Goal: Information Seeking & Learning: Learn about a topic

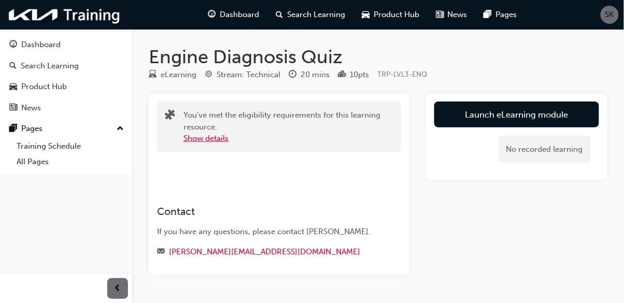
click at [227, 138] on button "Show details" at bounding box center [206, 139] width 45 height 12
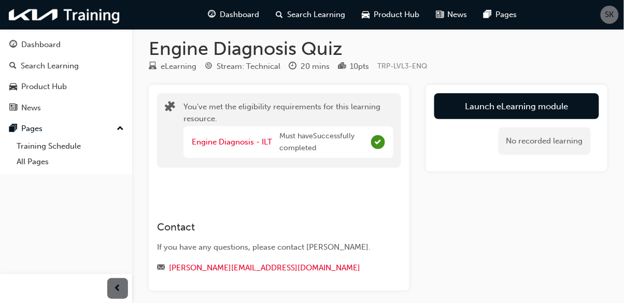
scroll to position [32, 0]
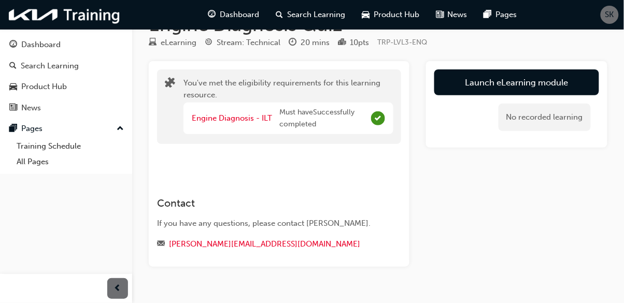
click at [59, 46] on div "Dashboard" at bounding box center [40, 45] width 39 height 12
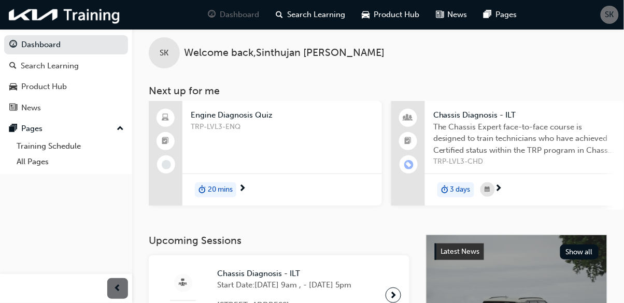
click at [345, 138] on div "TRP-LVL3-ENQ" at bounding box center [282, 141] width 183 height 41
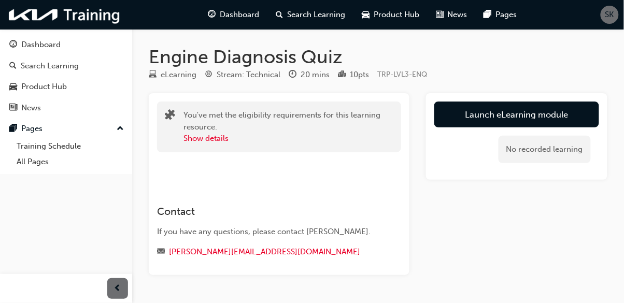
scroll to position [10, 0]
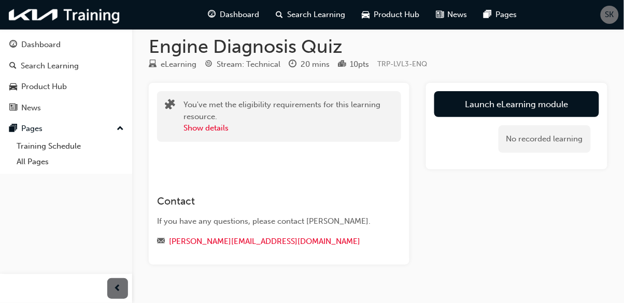
click at [574, 101] on link "Launch eLearning module" at bounding box center [517, 104] width 165 height 26
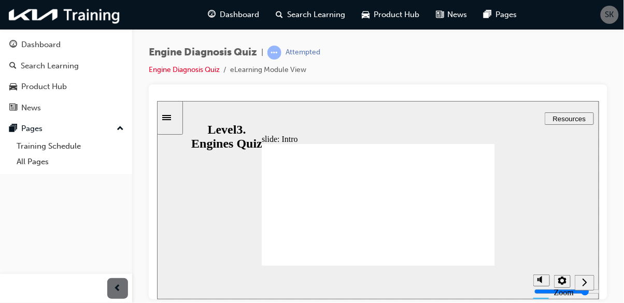
click at [583, 286] on icon "Next (Ctrl+Alt+Period)" at bounding box center [584, 281] width 5 height 9
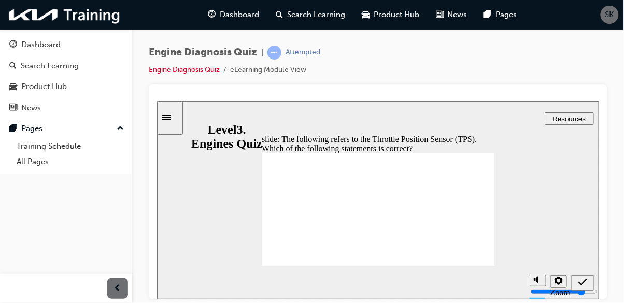
radio input "true"
click at [581, 281] on icon "Submit (Ctrl+Alt+S)" at bounding box center [582, 281] width 9 height 9
radio input "true"
click at [586, 282] on icon "Submit (Ctrl+Alt+S)" at bounding box center [582, 281] width 9 height 9
radio input "true"
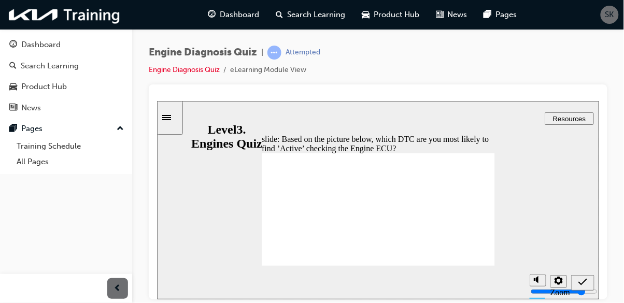
click at [583, 285] on icon "Submit (Ctrl+Alt+S)" at bounding box center [582, 281] width 9 height 9
radio input "true"
click at [582, 281] on icon "Submit (Ctrl+Alt+S)" at bounding box center [582, 281] width 9 height 9
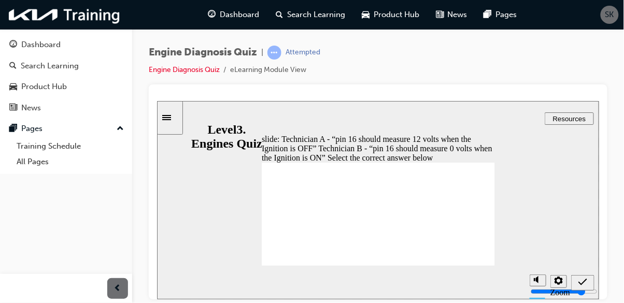
radio input "true"
click at [581, 285] on icon "Submit (Ctrl+Alt+S)" at bounding box center [582, 281] width 9 height 9
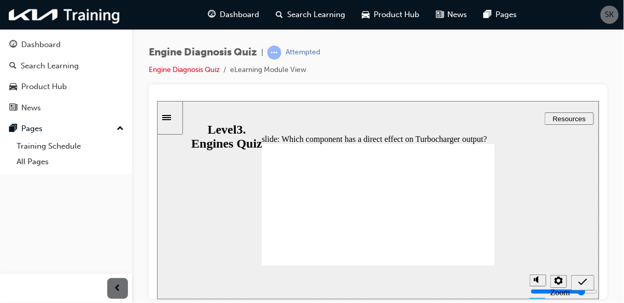
radio input "true"
click at [584, 282] on icon "Submit (Ctrl+Alt+S)" at bounding box center [582, 281] width 9 height 7
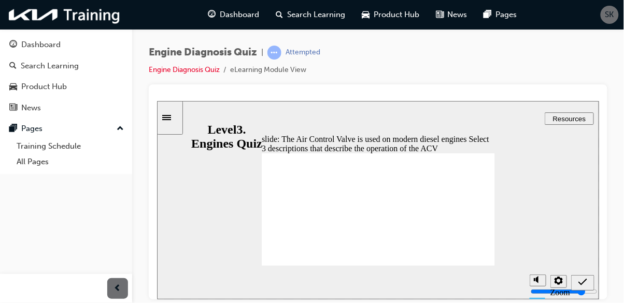
checkbox input "true"
click at [584, 280] on icon "Submit (Ctrl+Alt+S)" at bounding box center [582, 281] width 9 height 9
click at [583, 281] on icon "Submit (Ctrl+Alt+S)" at bounding box center [582, 281] width 9 height 7
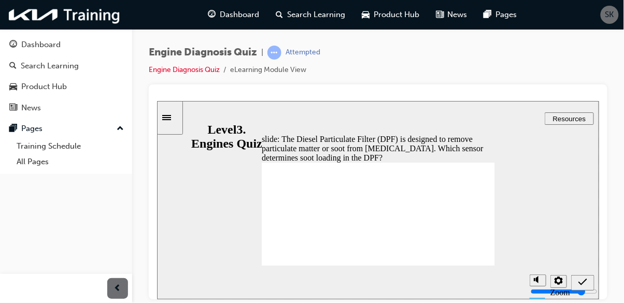
radio input "true"
click at [583, 283] on icon "Submit (Ctrl+Alt+S)" at bounding box center [582, 281] width 9 height 9
radio input "true"
click at [585, 285] on icon "Submit (Ctrl+Alt+S)" at bounding box center [582, 281] width 9 height 9
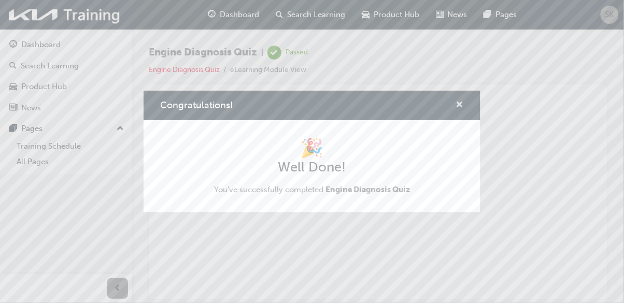
click at [459, 109] on span "cross-icon" at bounding box center [460, 105] width 8 height 9
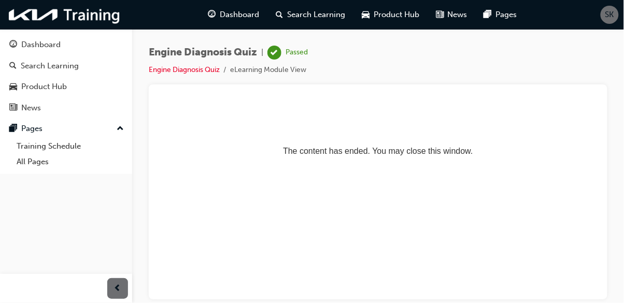
click at [57, 45] on div "Dashboard" at bounding box center [40, 45] width 39 height 12
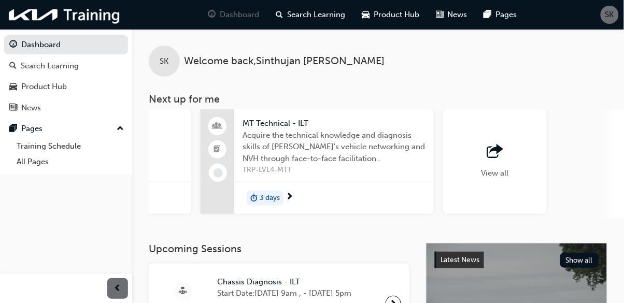
scroll to position [0, 979]
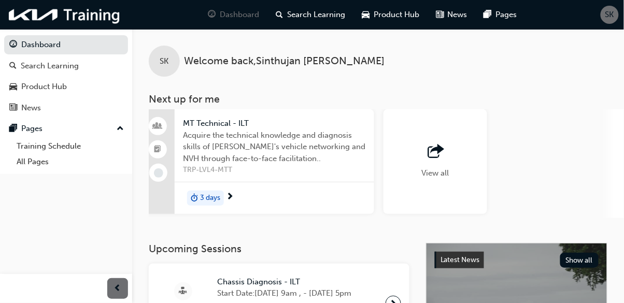
click at [610, 16] on span "SK" at bounding box center [610, 15] width 9 height 12
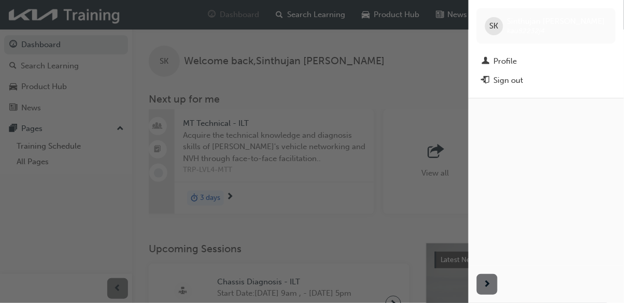
click at [504, 83] on div "Sign out" at bounding box center [509, 81] width 30 height 12
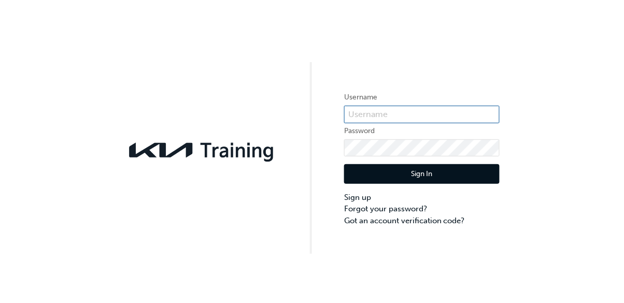
click at [455, 118] on input "text" at bounding box center [422, 115] width 156 height 18
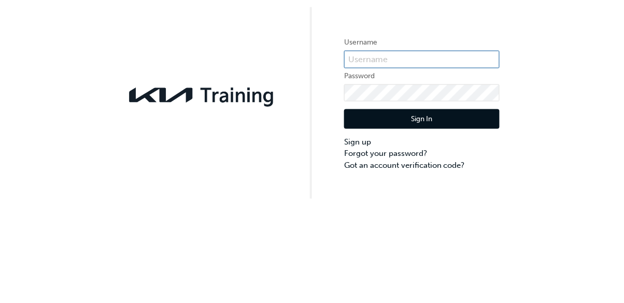
type input "KAU82232J4"
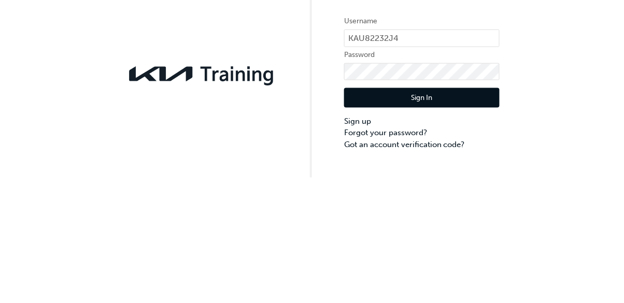
click at [462, 177] on button "Sign In" at bounding box center [422, 174] width 156 height 20
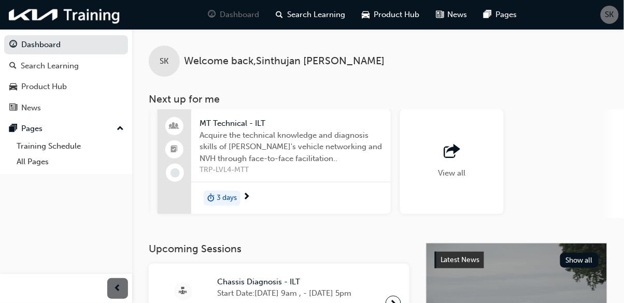
scroll to position [0, 979]
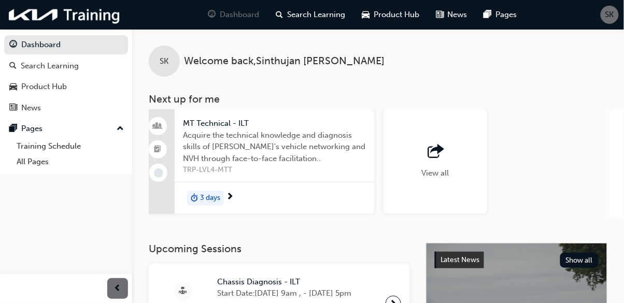
click at [434, 169] on span "View all" at bounding box center [435, 173] width 27 height 9
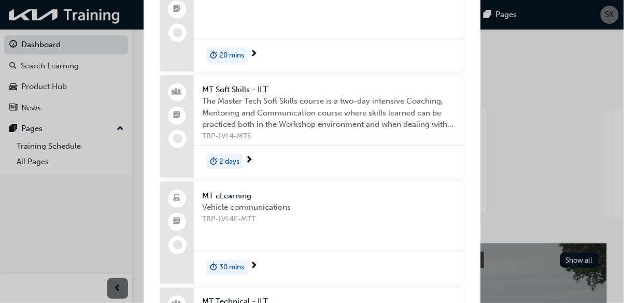
scroll to position [184, 0]
click at [430, 145] on div "2 days" at bounding box center [329, 161] width 270 height 33
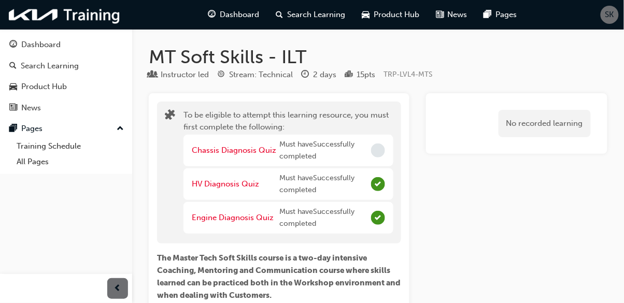
scroll to position [4, 0]
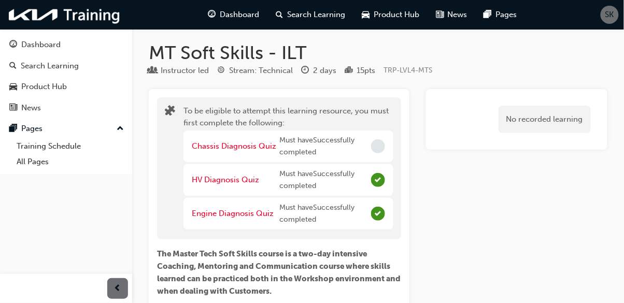
click at [82, 41] on div "Dashboard" at bounding box center [66, 44] width 114 height 13
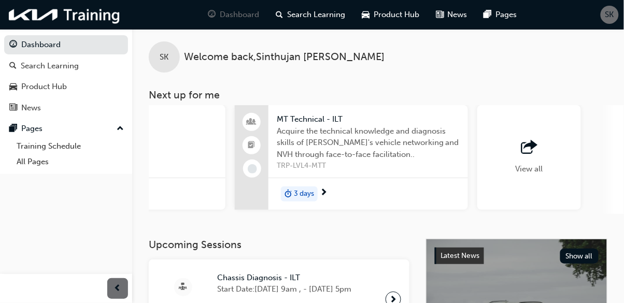
scroll to position [0, 979]
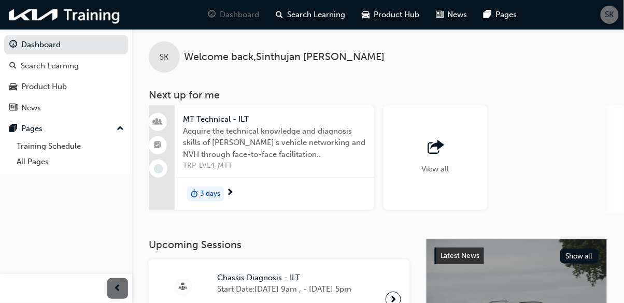
click at [448, 168] on span "View all" at bounding box center [435, 168] width 27 height 9
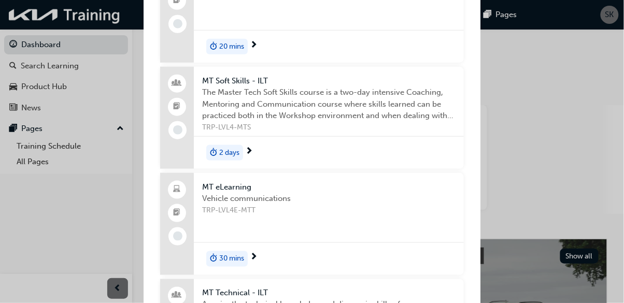
scroll to position [194, 0]
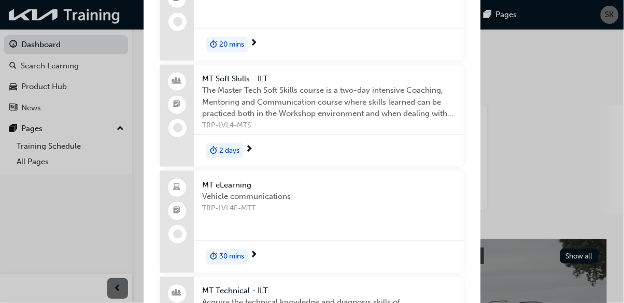
click at [397, 196] on div "Vehicle communications TRP-LVL4E-MTT" at bounding box center [329, 211] width 254 height 41
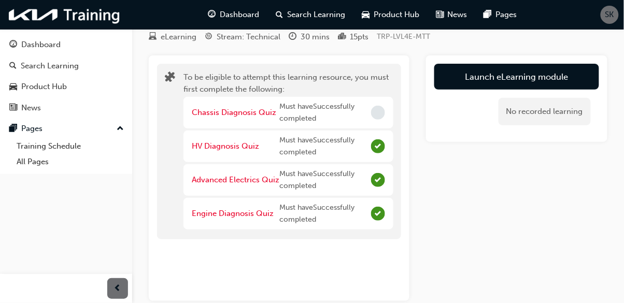
scroll to position [39, 0]
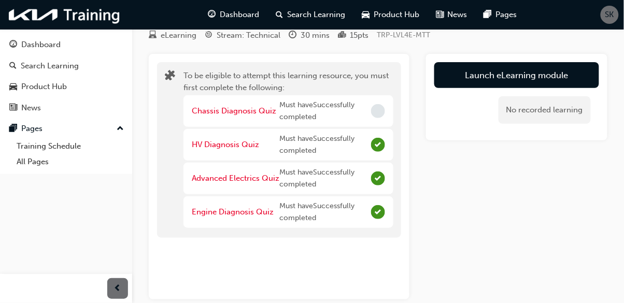
click at [510, 72] on button "Launch eLearning module" at bounding box center [517, 75] width 165 height 26
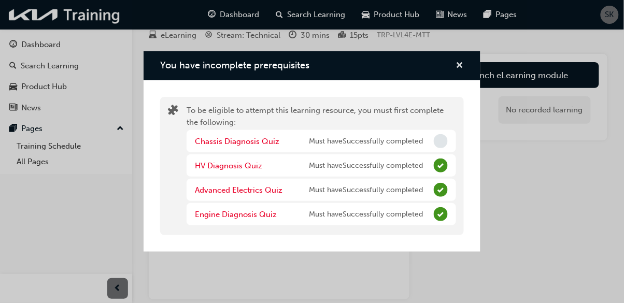
click at [460, 65] on span "cross-icon" at bounding box center [460, 66] width 8 height 9
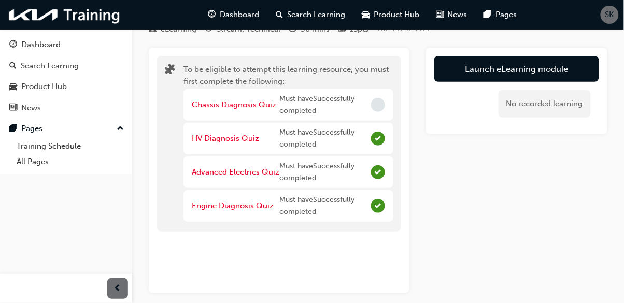
scroll to position [0, 0]
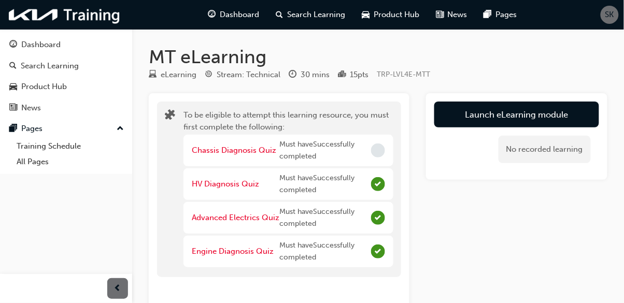
click at [83, 50] on div "Dashboard" at bounding box center [66, 44] width 114 height 13
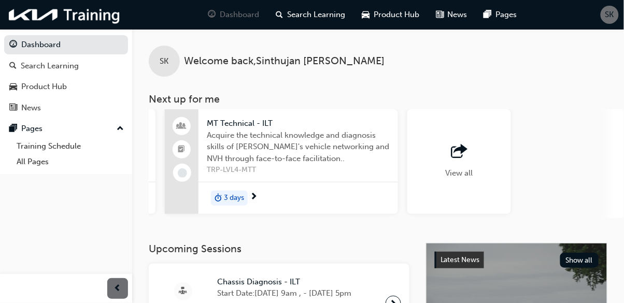
scroll to position [0, 979]
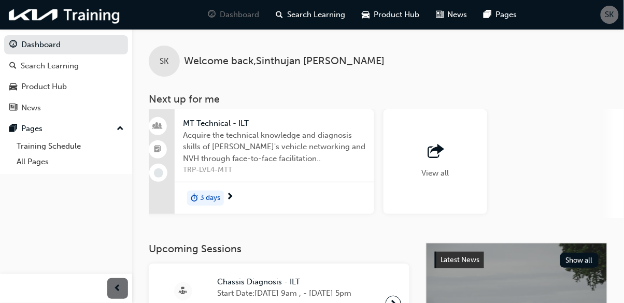
click at [443, 145] on span "outbound-icon" at bounding box center [436, 152] width 16 height 15
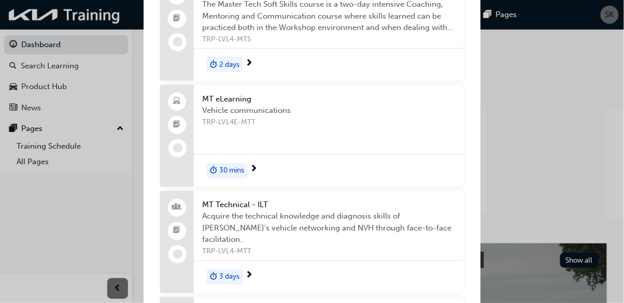
scroll to position [283, 0]
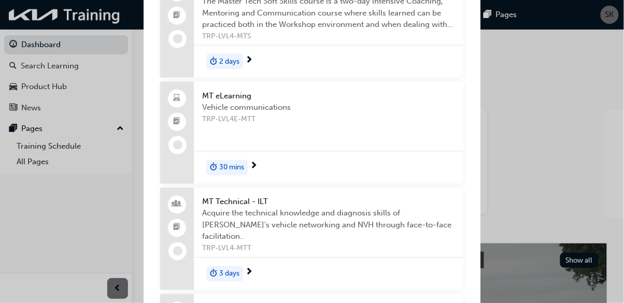
click at [334, 208] on span "Acquire the technical knowledge and diagnosis skills of Kia's vehicle networkin…" at bounding box center [329, 225] width 254 height 35
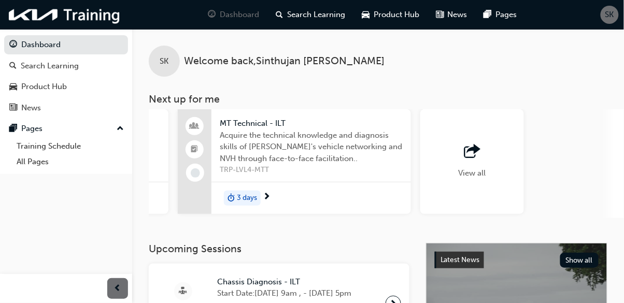
scroll to position [0, 979]
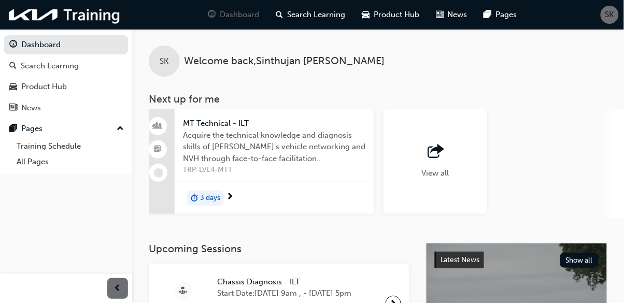
click at [447, 186] on div "View all" at bounding box center [436, 161] width 104 height 105
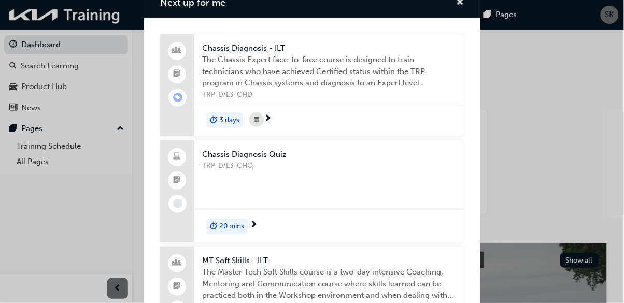
scroll to position [0, 0]
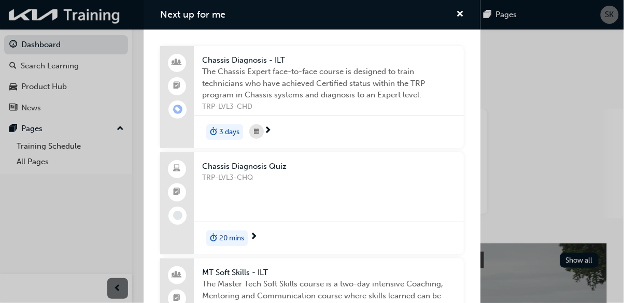
click at [410, 66] on span "The Chassis Expert face-to-face course is designed to train technicians who hav…" at bounding box center [329, 83] width 254 height 35
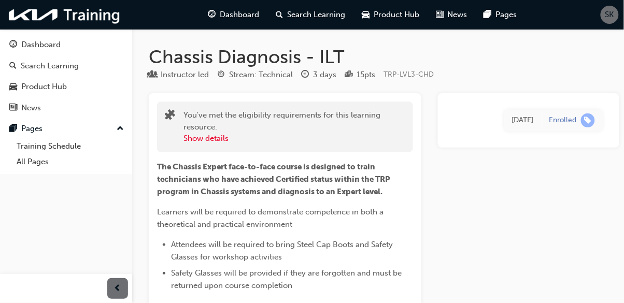
click at [610, 18] on span "SK" at bounding box center [610, 15] width 9 height 12
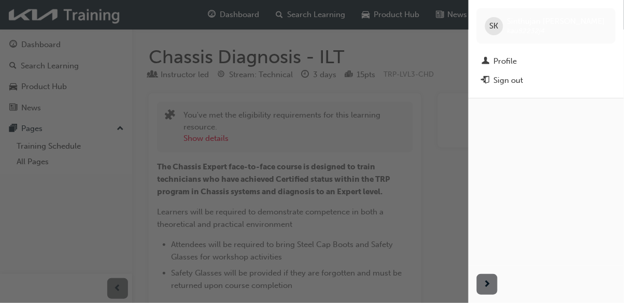
click at [512, 61] on div "Profile" at bounding box center [505, 61] width 23 height 12
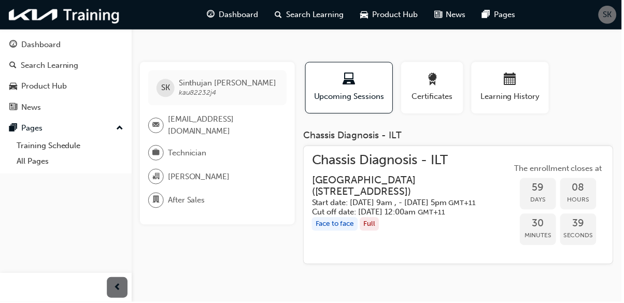
click at [448, 88] on div "button" at bounding box center [434, 82] width 47 height 16
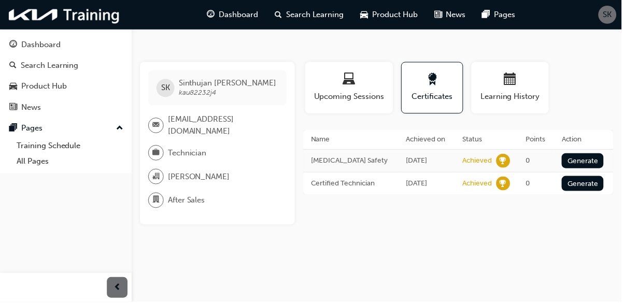
click at [362, 90] on div "Upcoming Sessions" at bounding box center [350, 89] width 73 height 30
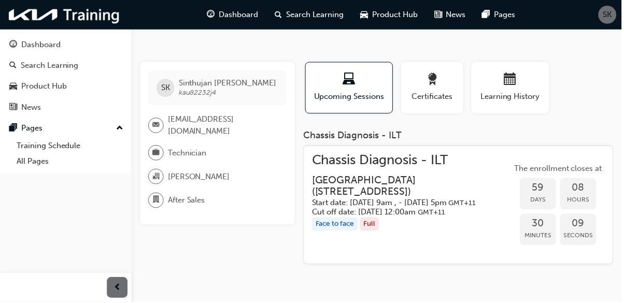
click at [520, 92] on span "Learning History" at bounding box center [512, 97] width 62 height 12
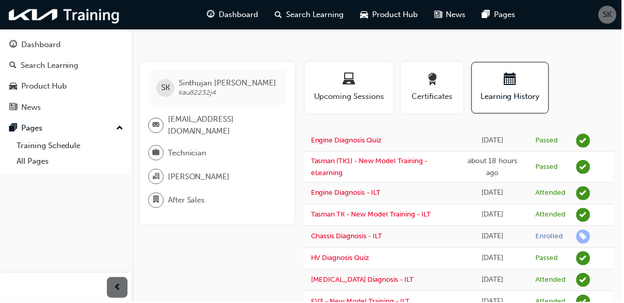
click at [440, 100] on span "Certificates" at bounding box center [434, 97] width 47 height 12
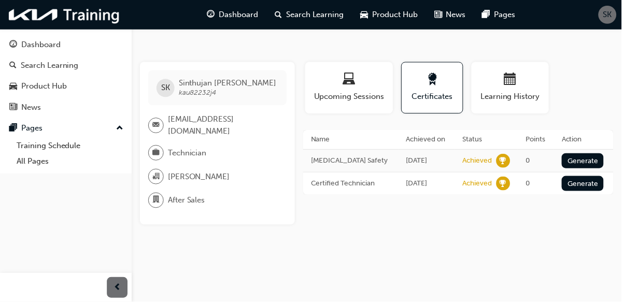
click at [47, 37] on link "Dashboard" at bounding box center [66, 44] width 124 height 19
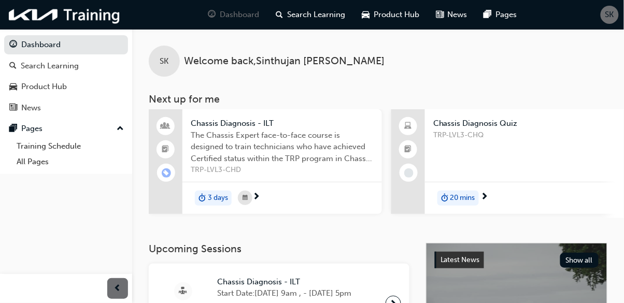
click at [611, 19] on span "SK" at bounding box center [610, 15] width 9 height 12
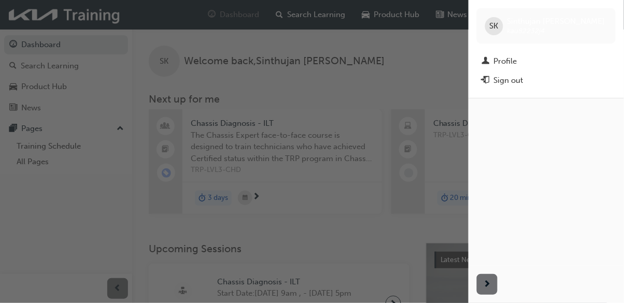
click at [520, 82] on div "Sign out" at bounding box center [509, 81] width 30 height 12
